Goal: Information Seeking & Learning: Check status

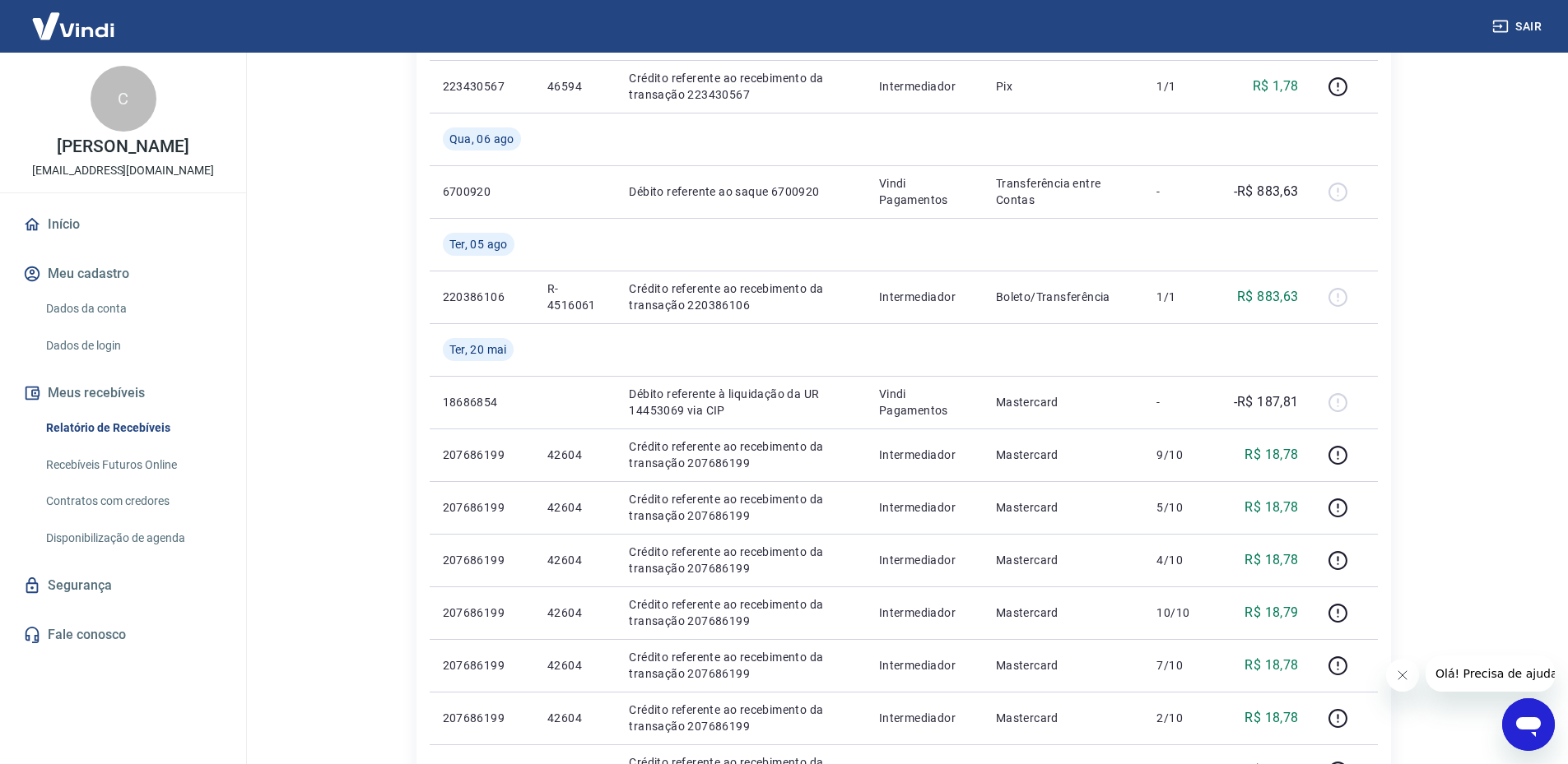
scroll to position [247, 0]
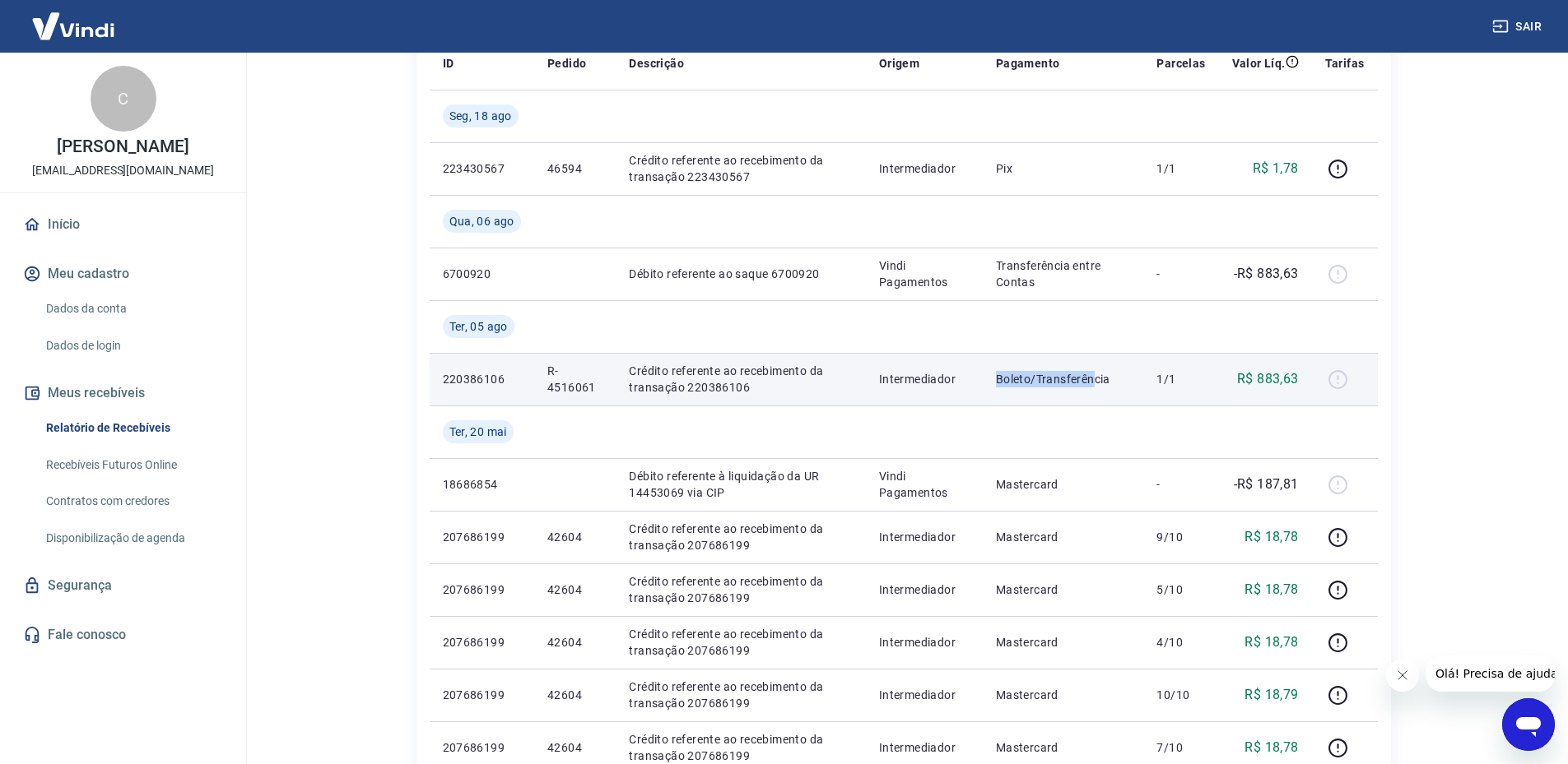
drag, startPoint x: 993, startPoint y: 381, endPoint x: 1094, endPoint y: 381, distance: 101.0
click at [1094, 381] on td "Boleto/Transferência" at bounding box center [1063, 379] width 161 height 52
click at [1094, 381] on p "Boleto/Transferência" at bounding box center [1063, 379] width 135 height 16
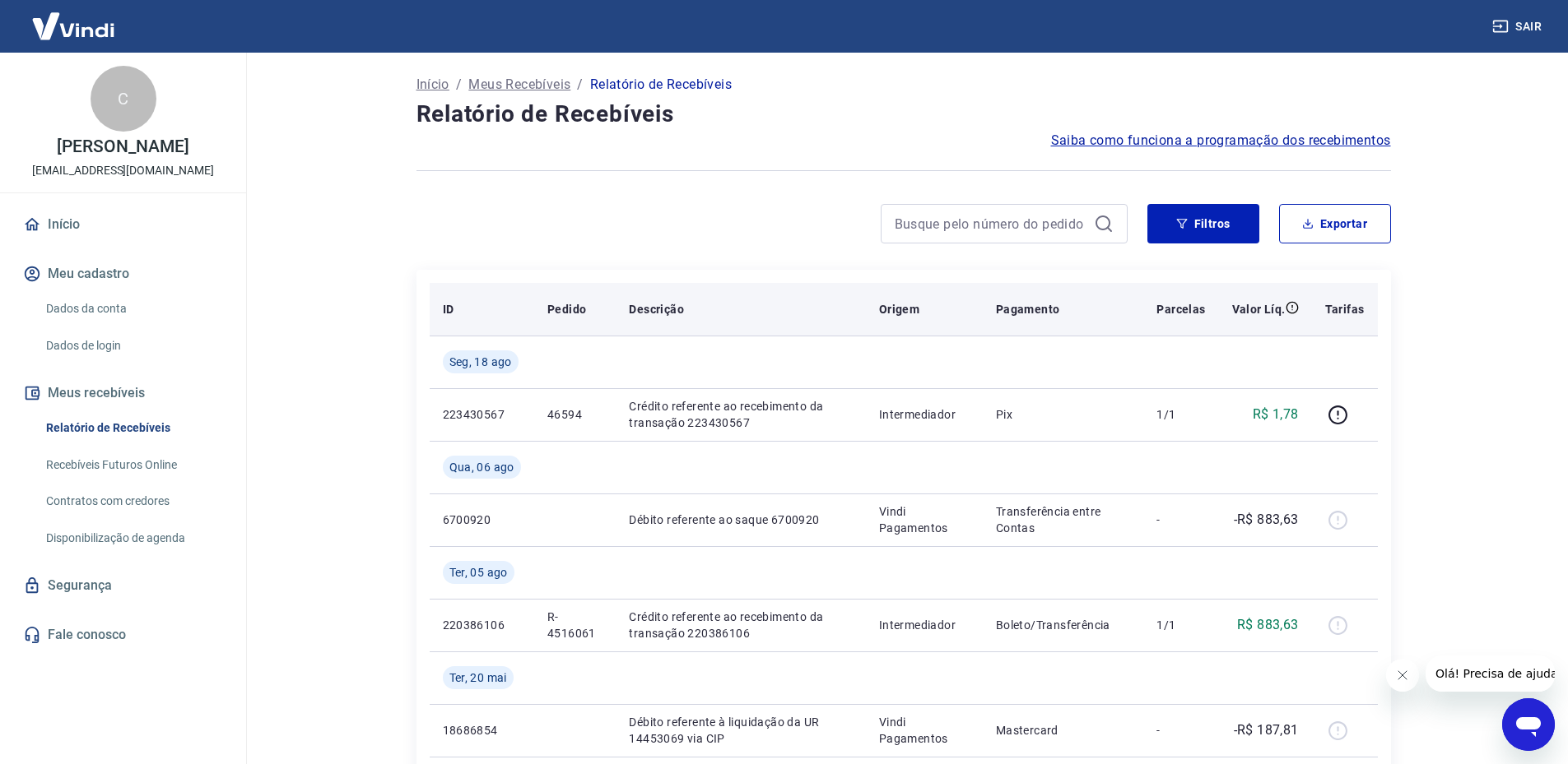
scroll to position [0, 0]
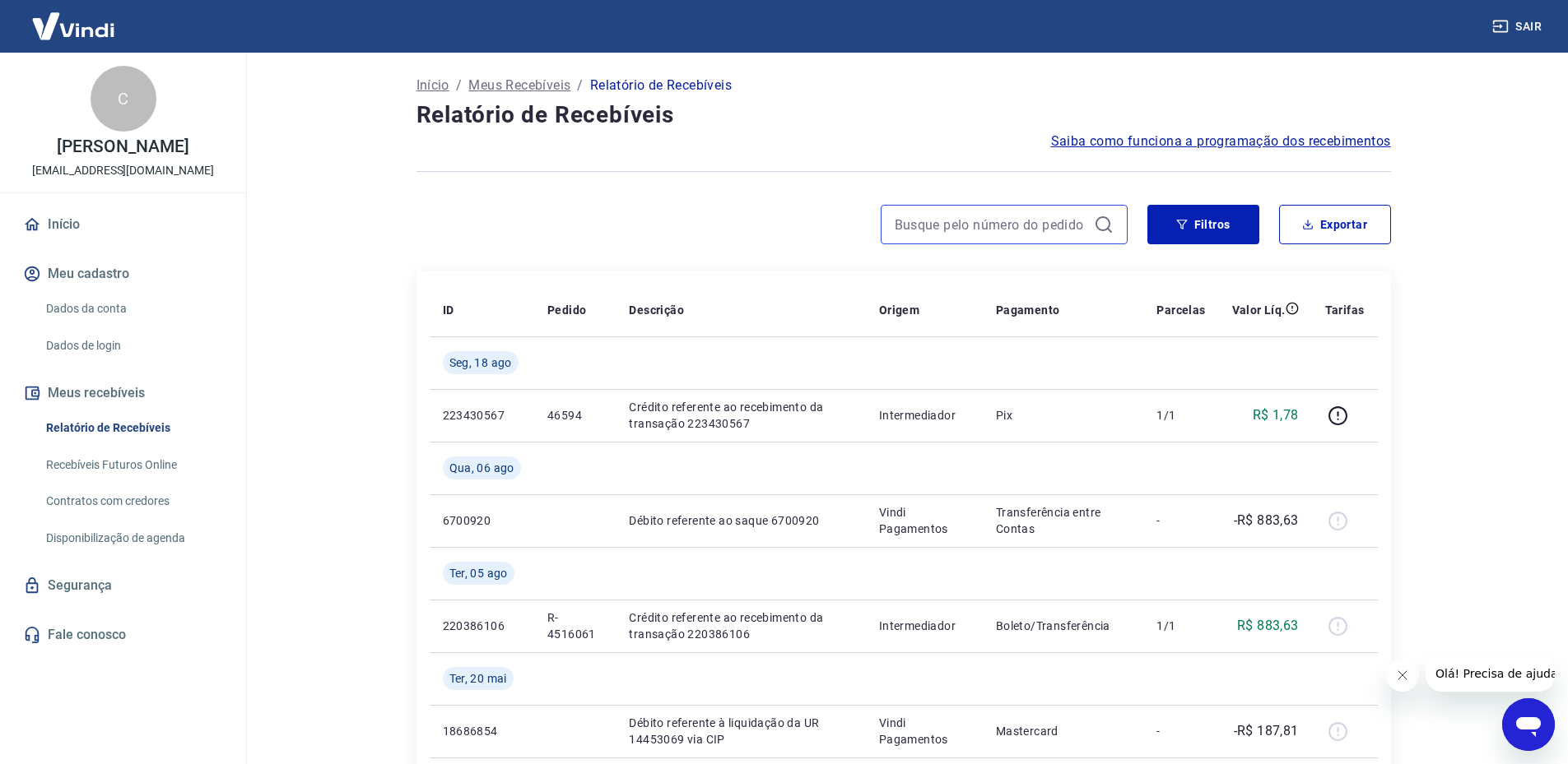
click at [993, 231] on input at bounding box center [992, 225] width 193 height 25
